Goal: Task Accomplishment & Management: Complete application form

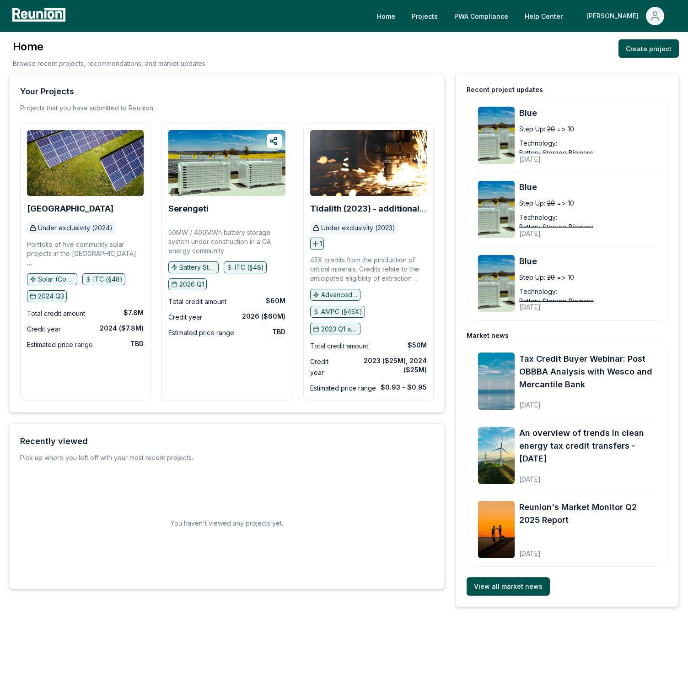
click at [623, 19] on div "[PERSON_NAME]" at bounding box center [615, 16] width 56 height 18
click at [602, 43] on icon "Main" at bounding box center [604, 48] width 11 height 11
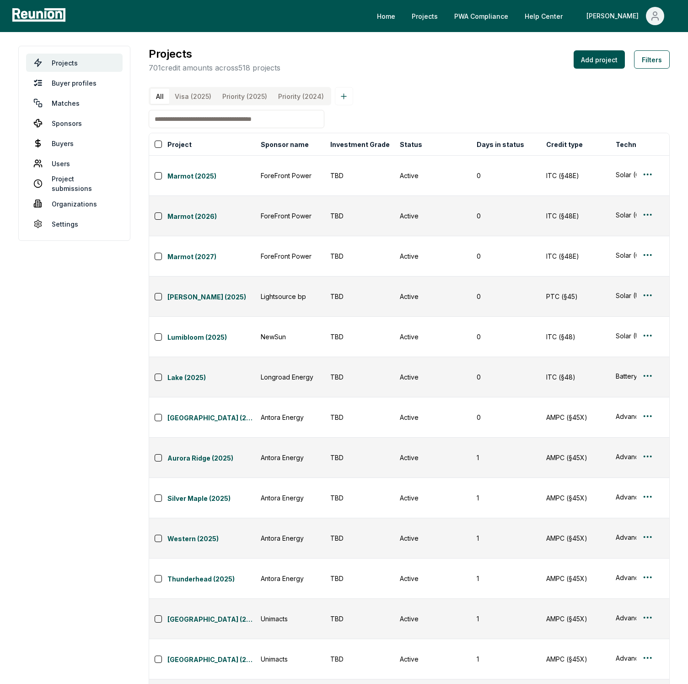
click at [242, 114] on input at bounding box center [237, 119] width 176 height 18
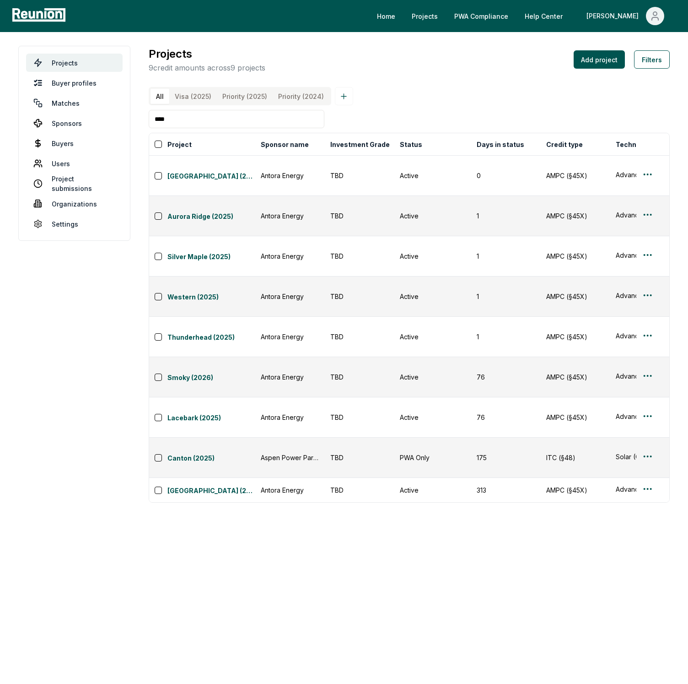
type input "****"
